Goal: Navigation & Orientation: Find specific page/section

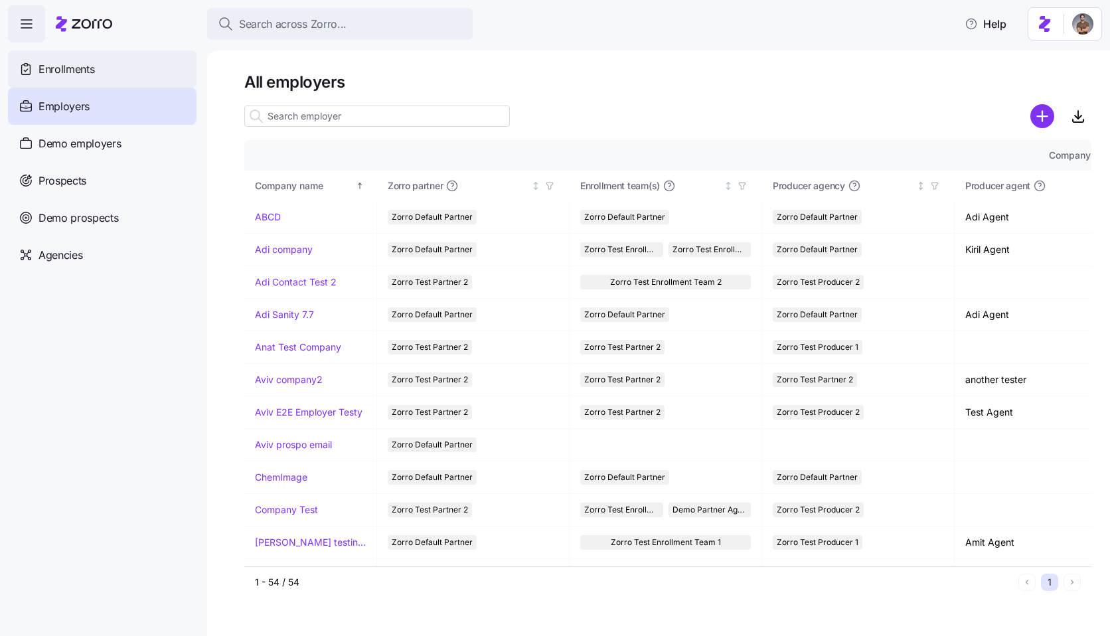
click at [93, 68] on span "Enrollments" at bounding box center [67, 69] width 56 height 17
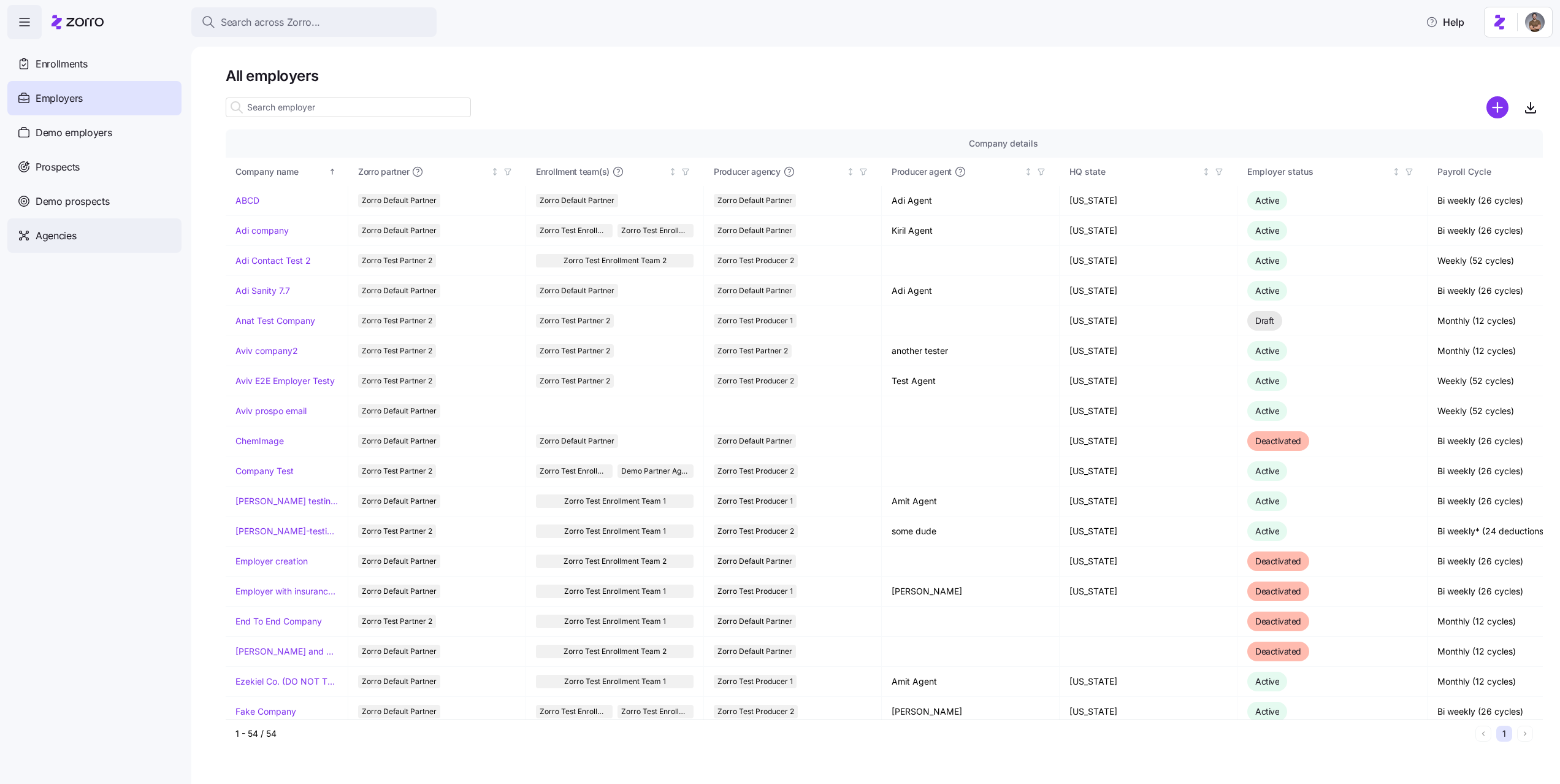
click at [68, 231] on span "Agencies" at bounding box center [56, 235] width 41 height 16
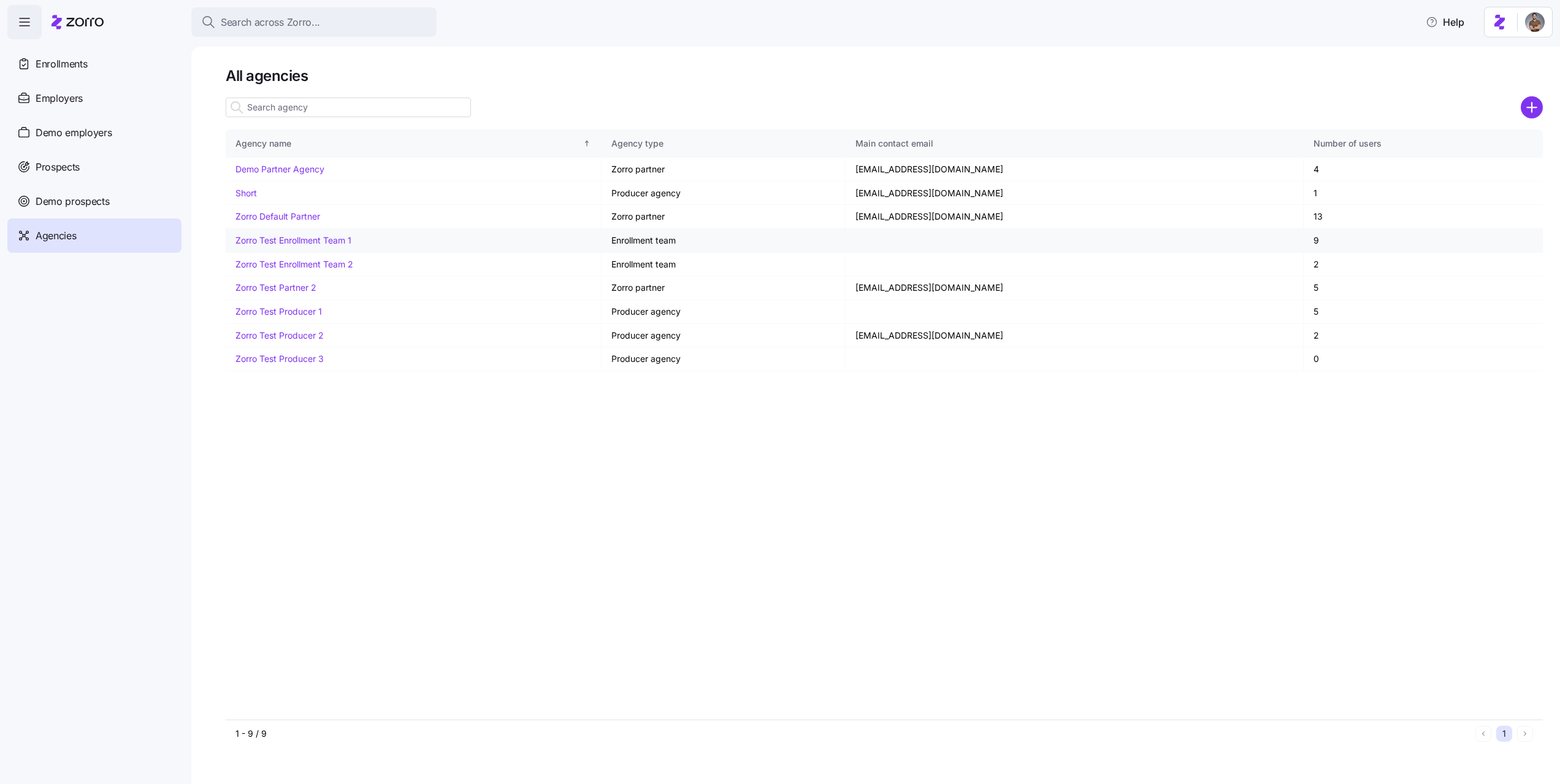
click at [344, 235] on link "Zorro Test Enrollment Team 1" at bounding box center [293, 239] width 115 height 10
